Goal: Information Seeking & Learning: Find specific page/section

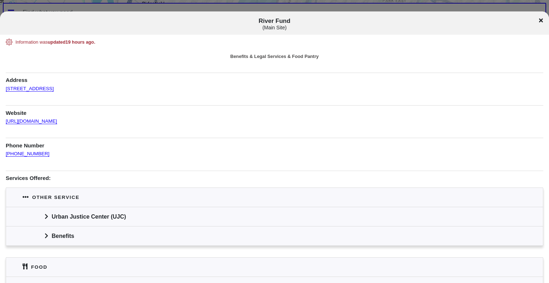
click at [460, 36] on div "Information was updated 19 hours ago . Benefits & Legal Services & Food Pantry …" at bounding box center [274, 183] width 549 height 296
click at [539, 19] on icon at bounding box center [541, 20] width 4 height 4
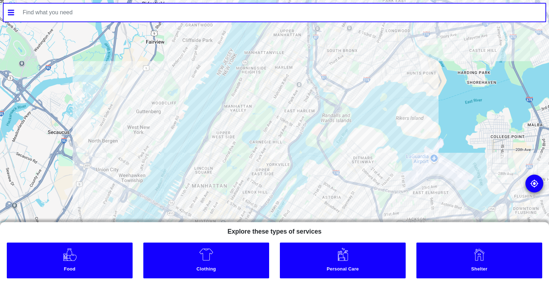
click at [203, 8] on input "text" at bounding box center [282, 13] width 527 height 18
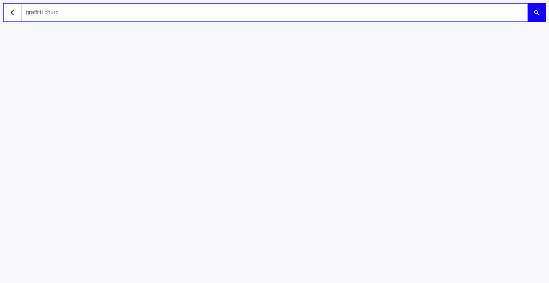
type input "graffitti church"
click at [528, 4] on button "submit" at bounding box center [537, 13] width 18 height 18
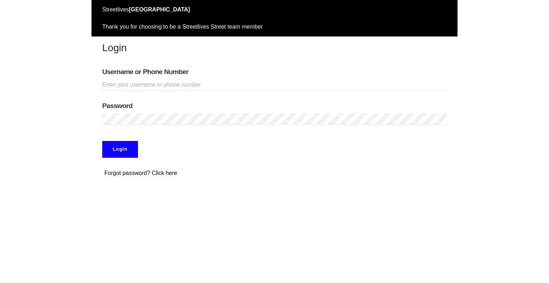
click at [126, 85] on input "Username or Phone Number" at bounding box center [274, 85] width 345 height 12
type input "glongino"
click at [120, 148] on input "Login" at bounding box center [120, 149] width 36 height 16
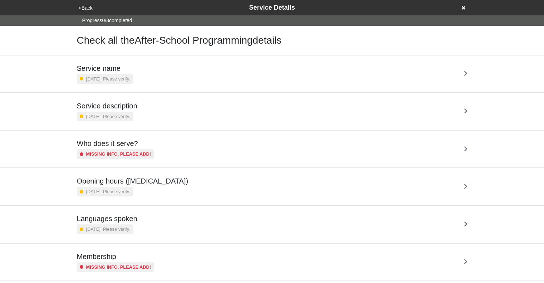
scroll to position [88, 0]
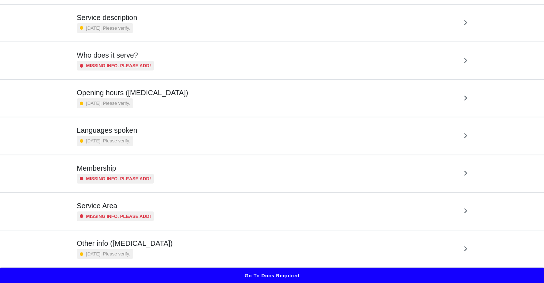
click at [323, 275] on button "Go to docs required" at bounding box center [272, 275] width 544 height 16
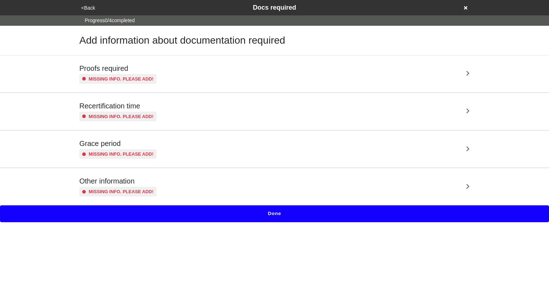
click at [93, 11] on button "<Back" at bounding box center [88, 8] width 18 height 8
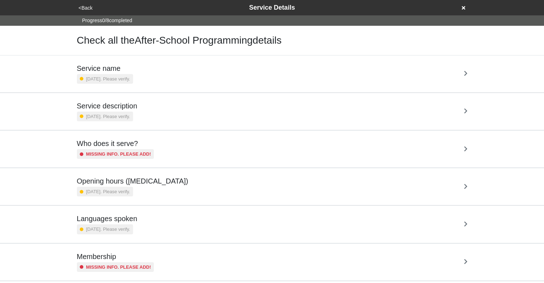
click at [155, 69] on div "Service name [DATE]. Please verify." at bounding box center [272, 74] width 390 height 20
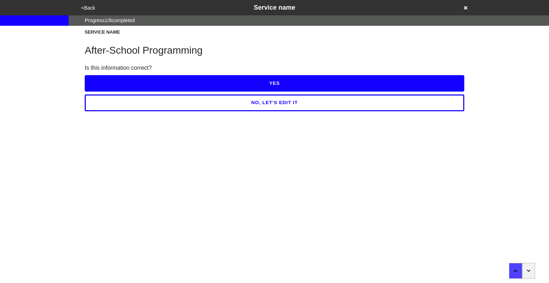
click at [528, 269] on icon "button" at bounding box center [529, 270] width 4 height 4
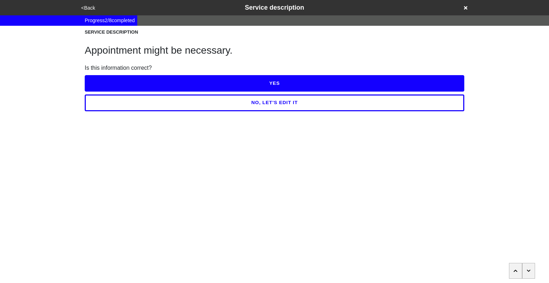
click at [528, 269] on icon "button" at bounding box center [529, 270] width 4 height 4
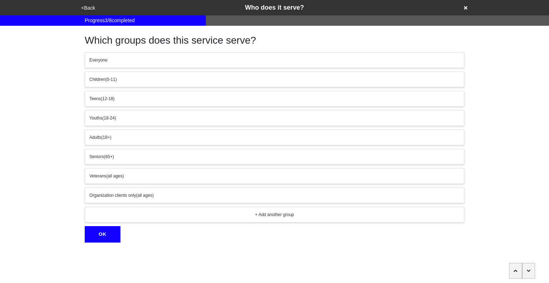
click at [528, 269] on icon "button" at bounding box center [529, 270] width 4 height 4
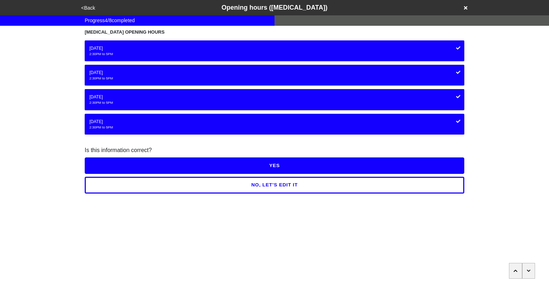
click at [528, 269] on icon "button" at bounding box center [529, 270] width 4 height 4
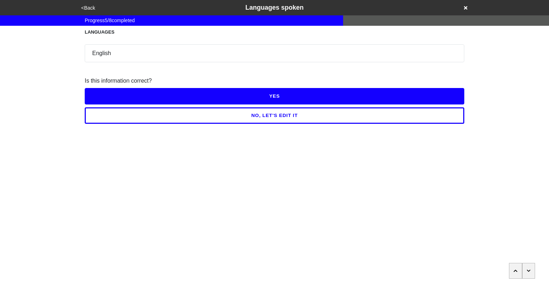
click at [530, 270] on icon "button" at bounding box center [529, 270] width 4 height 4
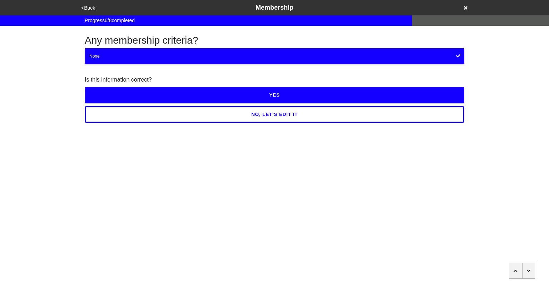
click at [530, 270] on icon "button" at bounding box center [529, 270] width 4 height 4
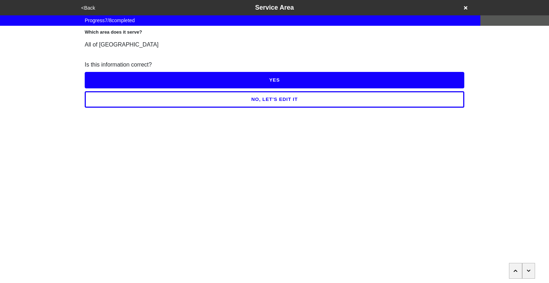
click at [530, 270] on icon "button" at bounding box center [529, 270] width 4 height 4
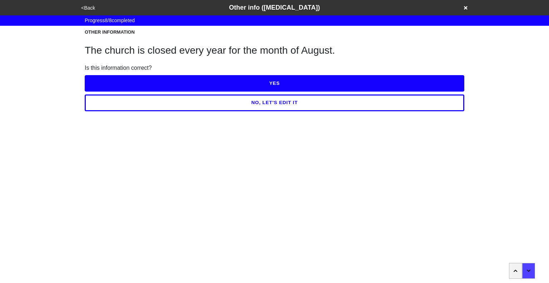
click at [512, 270] on button "button" at bounding box center [515, 271] width 13 height 16
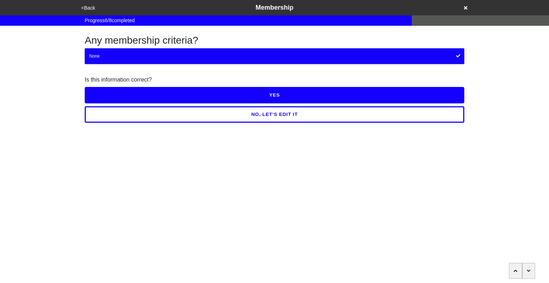
click at [512, 270] on button "button" at bounding box center [515, 271] width 13 height 16
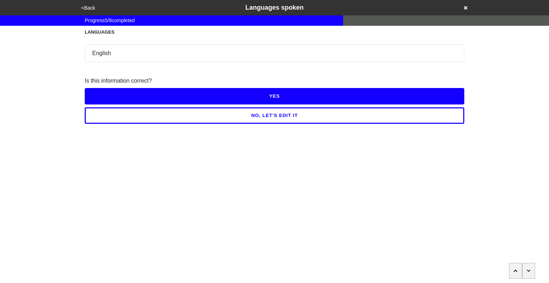
click at [512, 270] on button "button" at bounding box center [515, 271] width 13 height 16
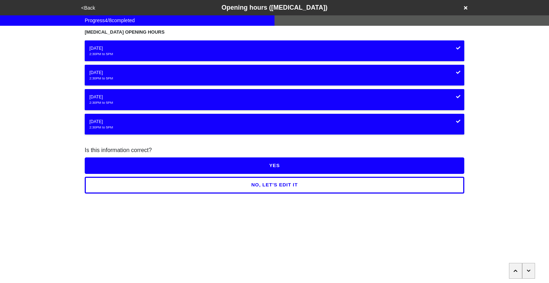
click at [512, 270] on button "button" at bounding box center [515, 271] width 13 height 16
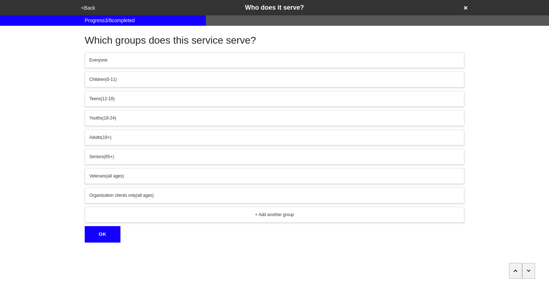
click at [519, 274] on button "button" at bounding box center [515, 271] width 13 height 16
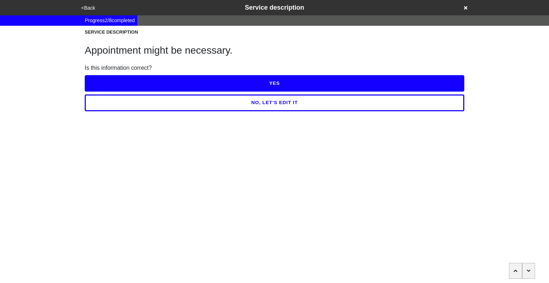
click at [92, 9] on button "<Back" at bounding box center [88, 8] width 18 height 8
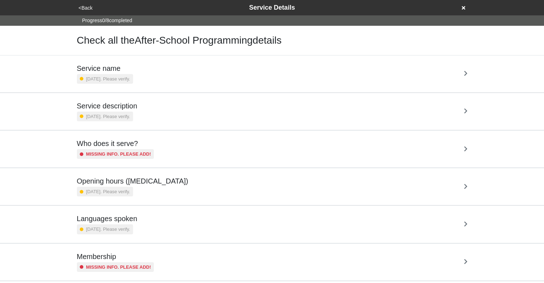
click at [92, 9] on button "<Back" at bounding box center [85, 8] width 18 height 8
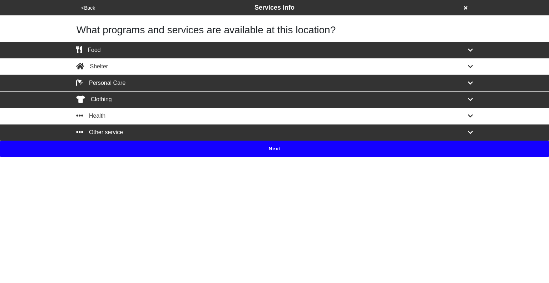
click at [88, 9] on button "<Back" at bounding box center [88, 8] width 18 height 8
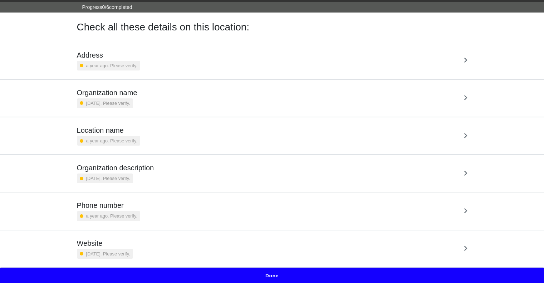
scroll to position [13, 0]
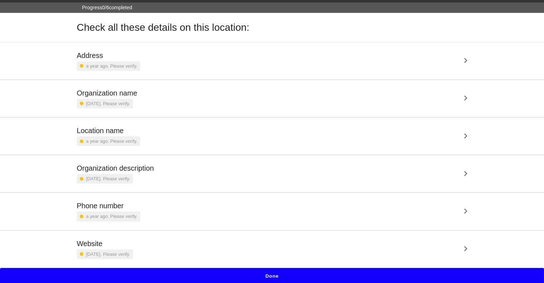
click at [272, 272] on button "Done" at bounding box center [272, 276] width 544 height 16
